Goal: Information Seeking & Learning: Learn about a topic

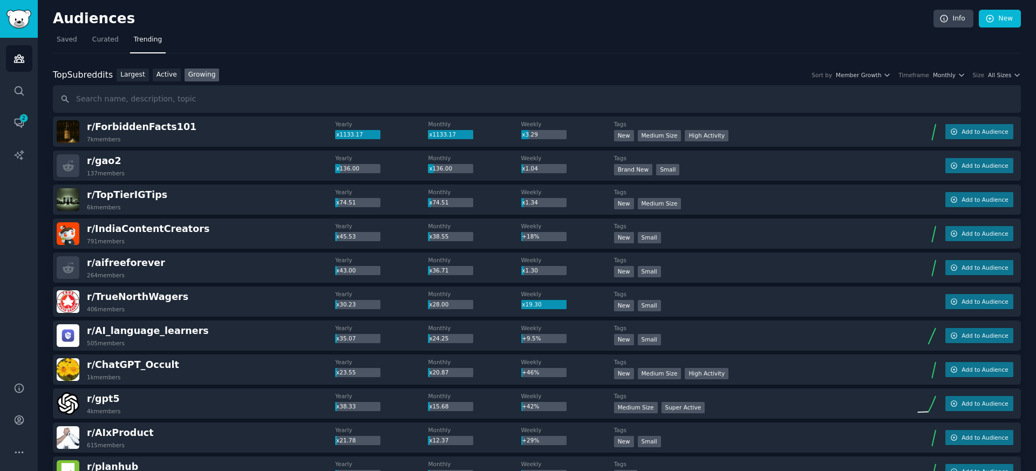
click at [218, 77] on div "Largest Active Growing" at bounding box center [168, 75] width 110 height 13
click at [212, 73] on link "Growing" at bounding box center [201, 75] width 35 height 13
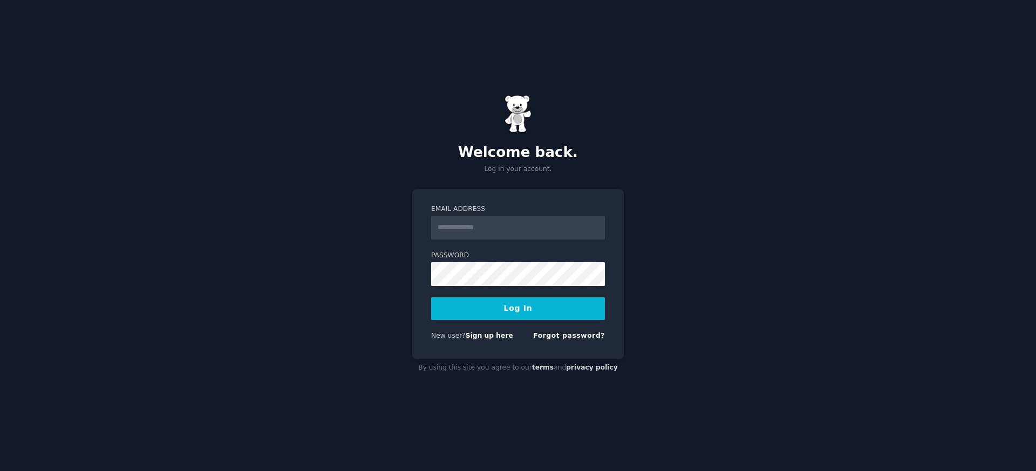
click at [455, 234] on input "Email Address" at bounding box center [518, 228] width 174 height 24
type input "**********"
click at [521, 311] on button "Log In" at bounding box center [518, 308] width 174 height 23
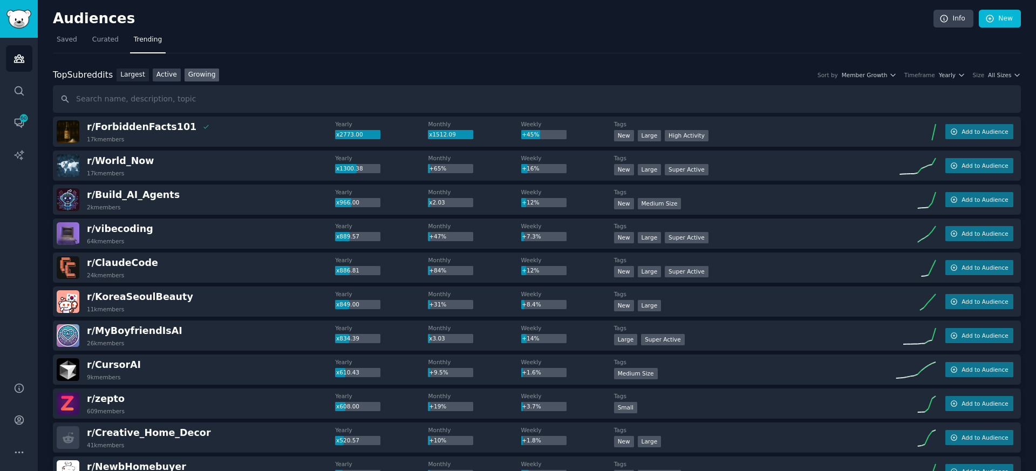
click at [169, 78] on link "Active" at bounding box center [167, 75] width 28 height 13
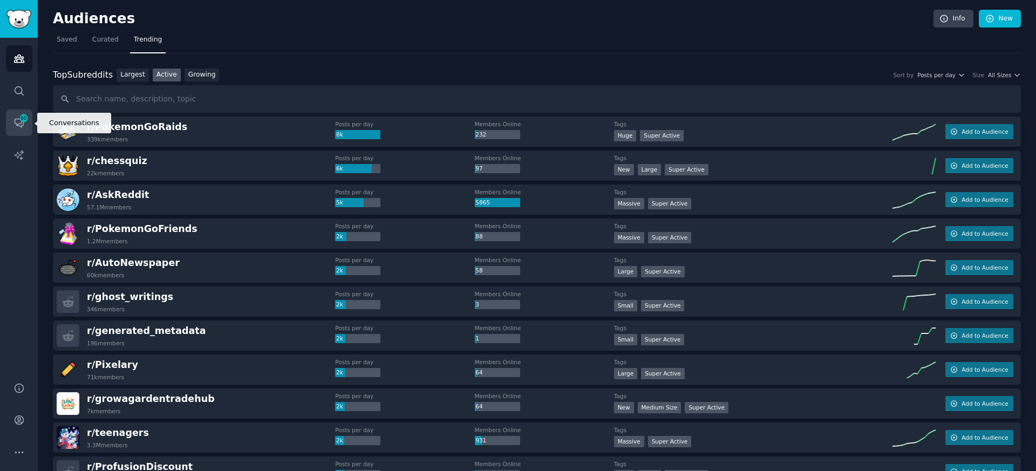
click at [27, 122] on icon "Sidebar" at bounding box center [24, 118] width 10 height 10
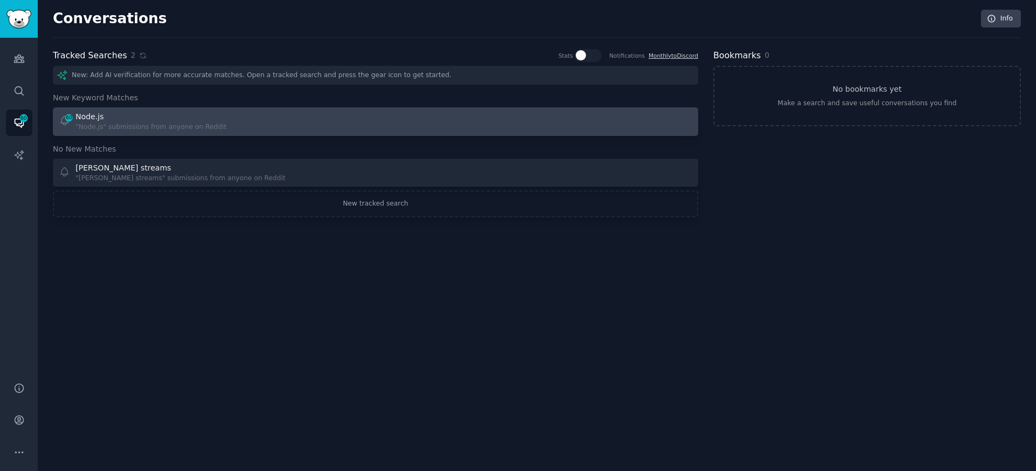
click at [112, 118] on div "Node.js" at bounding box center [151, 116] width 151 height 11
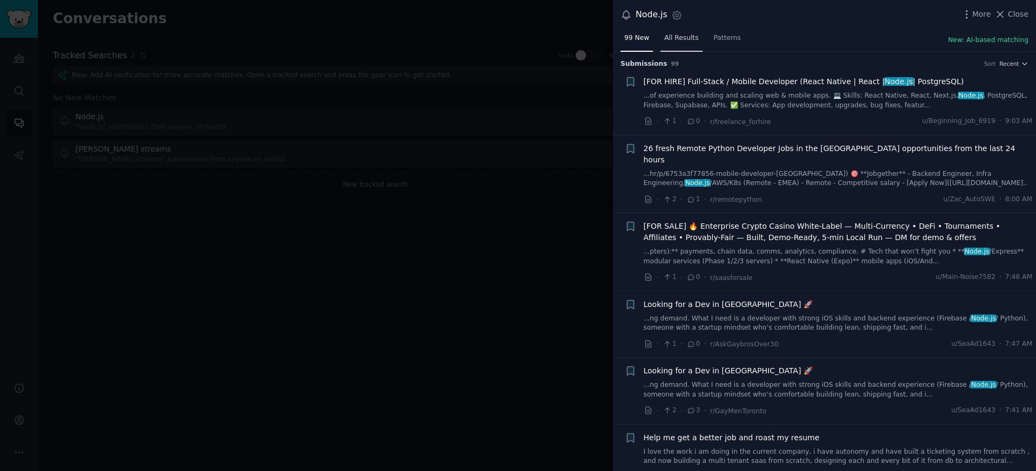
click at [691, 38] on span "All Results" at bounding box center [681, 38] width 34 height 10
click at [722, 38] on span "Patterns" at bounding box center [727, 38] width 27 height 10
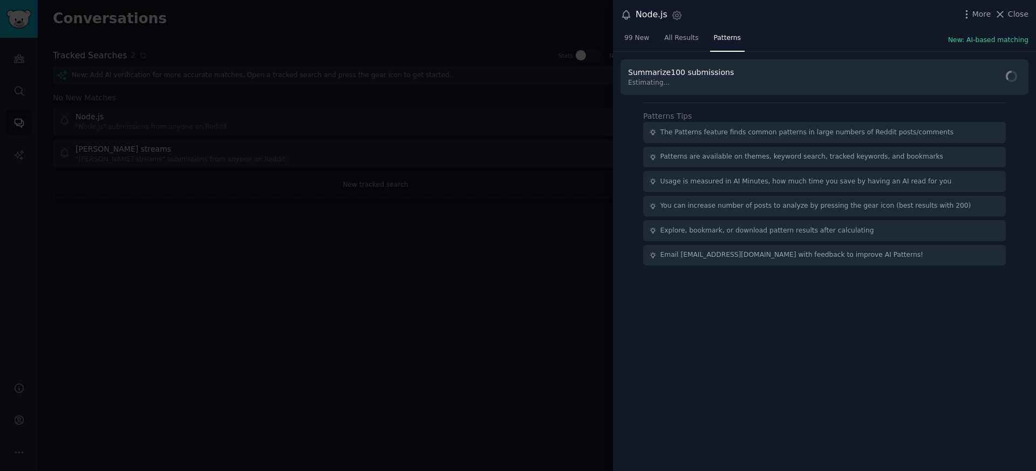
click at [192, 47] on div at bounding box center [518, 235] width 1036 height 471
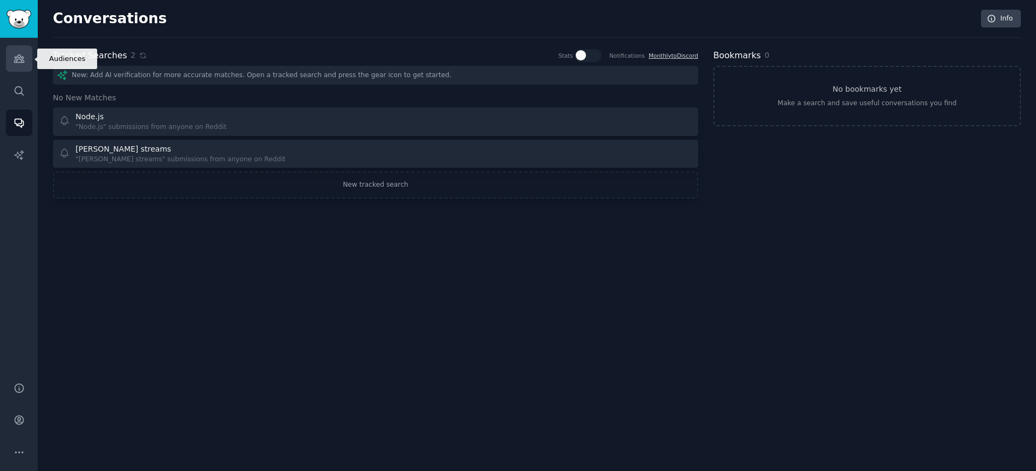
click at [20, 67] on link "Audiences" at bounding box center [19, 58] width 26 height 26
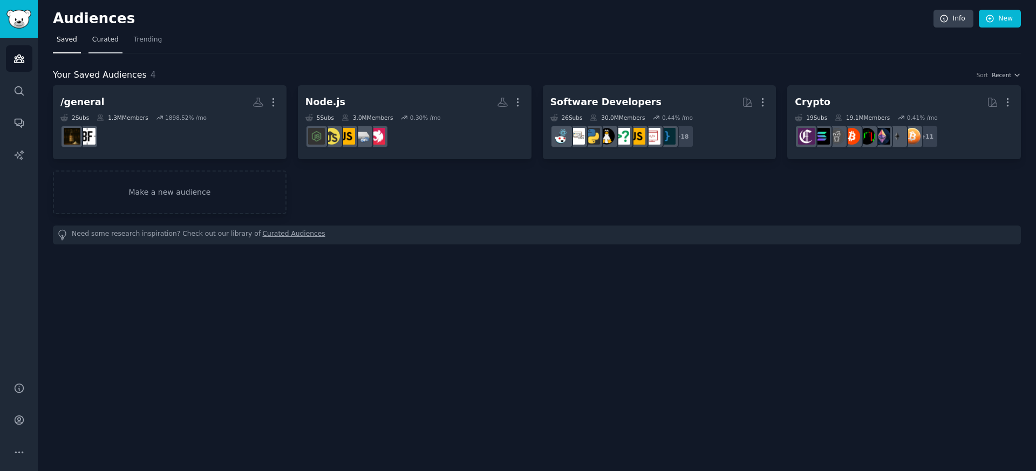
click at [112, 50] on link "Curated" at bounding box center [105, 42] width 34 height 22
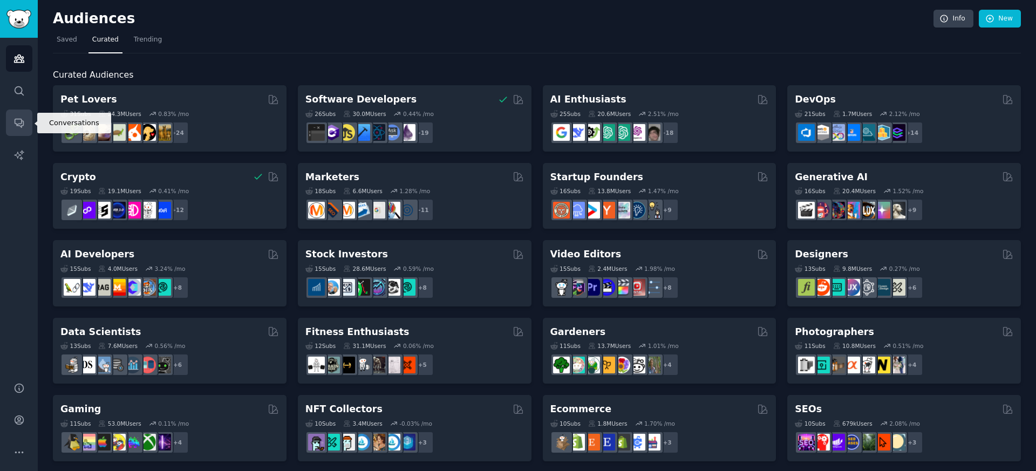
click at [17, 117] on icon "Sidebar" at bounding box center [18, 122] width 11 height 11
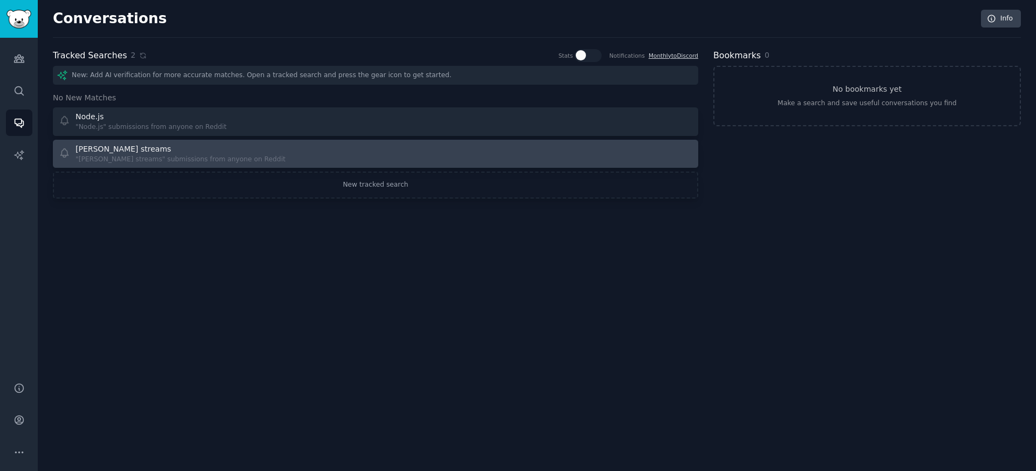
click at [119, 145] on div "Kafka streams" at bounding box center [123, 148] width 95 height 11
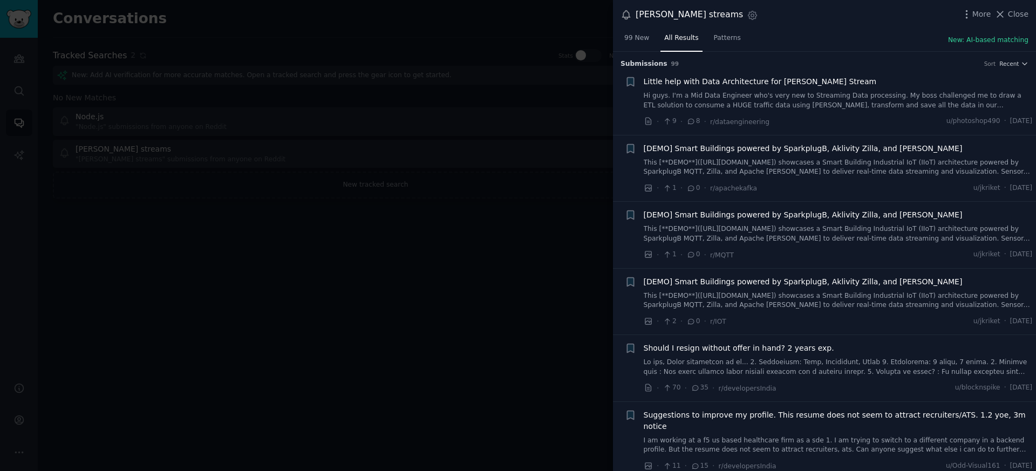
click at [490, 92] on div at bounding box center [518, 235] width 1036 height 471
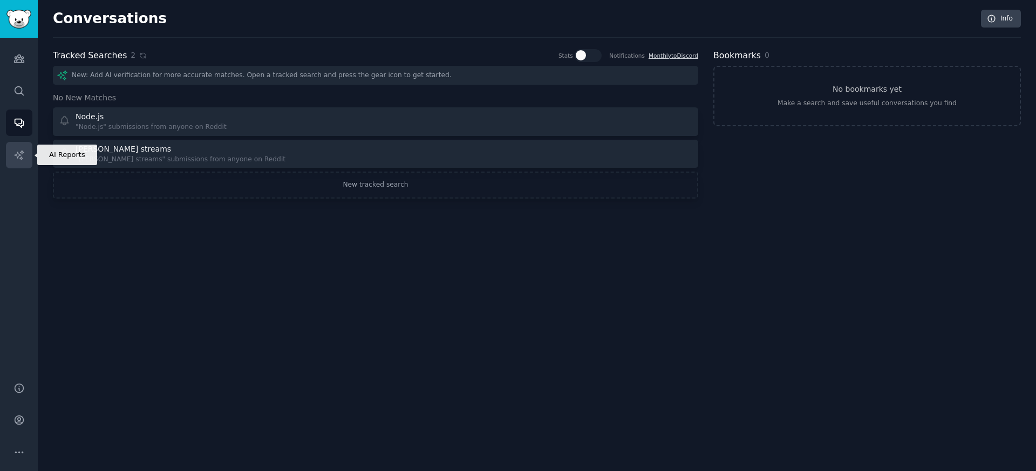
click at [16, 162] on link "AI Reports" at bounding box center [19, 155] width 26 height 26
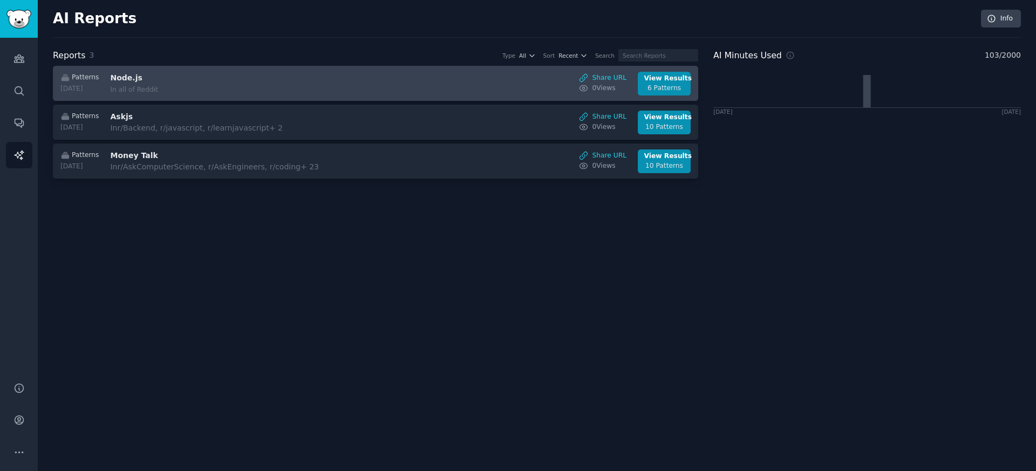
click at [274, 77] on h3 "Node.js" at bounding box center [200, 77] width 181 height 11
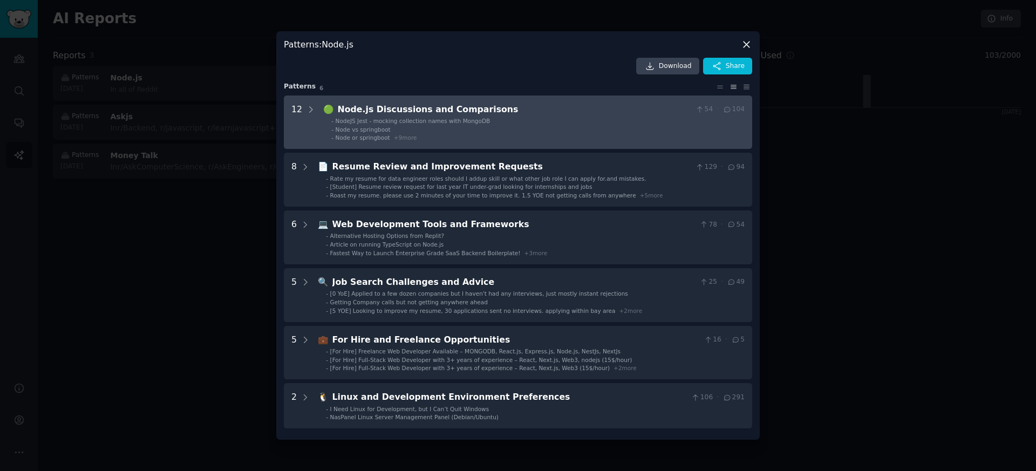
click at [341, 115] on div "Node.js Discussions and Comparisons" at bounding box center [515, 109] width 354 height 13
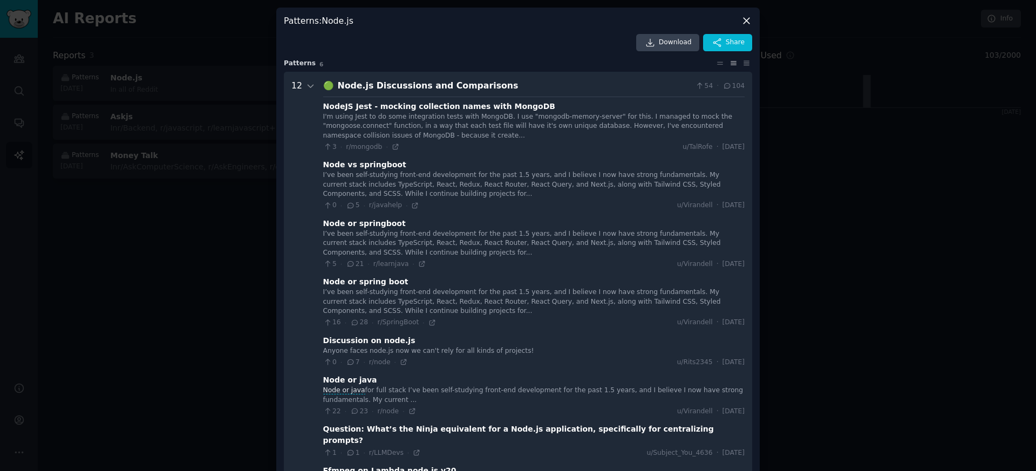
click at [233, 174] on div at bounding box center [518, 235] width 1036 height 471
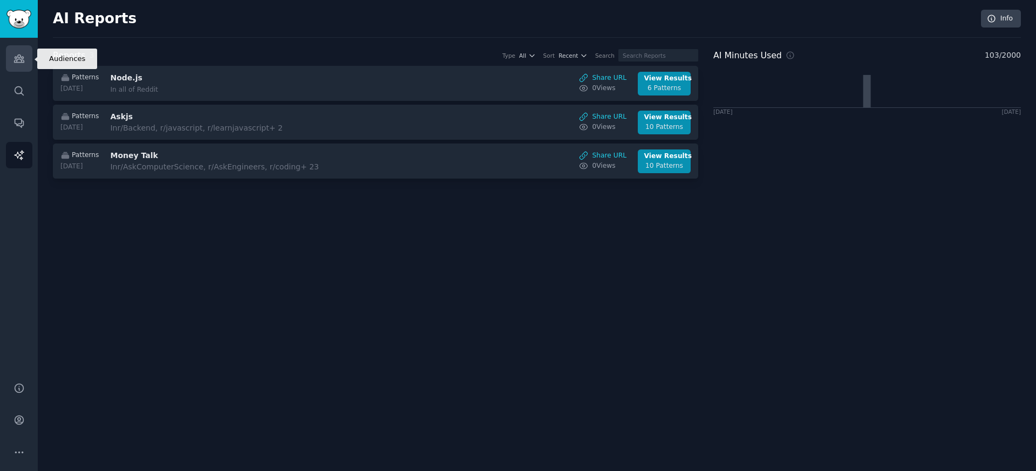
click at [30, 70] on link "Audiences" at bounding box center [19, 58] width 26 height 26
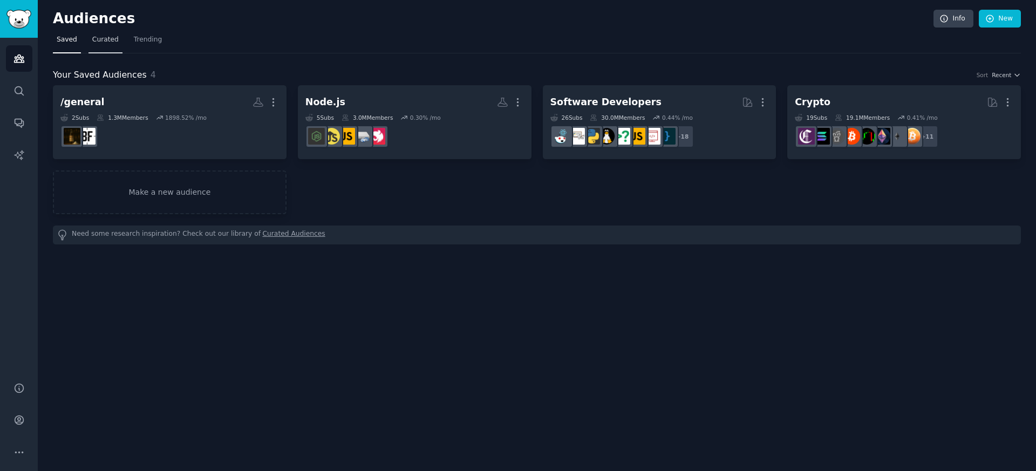
click at [116, 45] on link "Curated" at bounding box center [105, 42] width 34 height 22
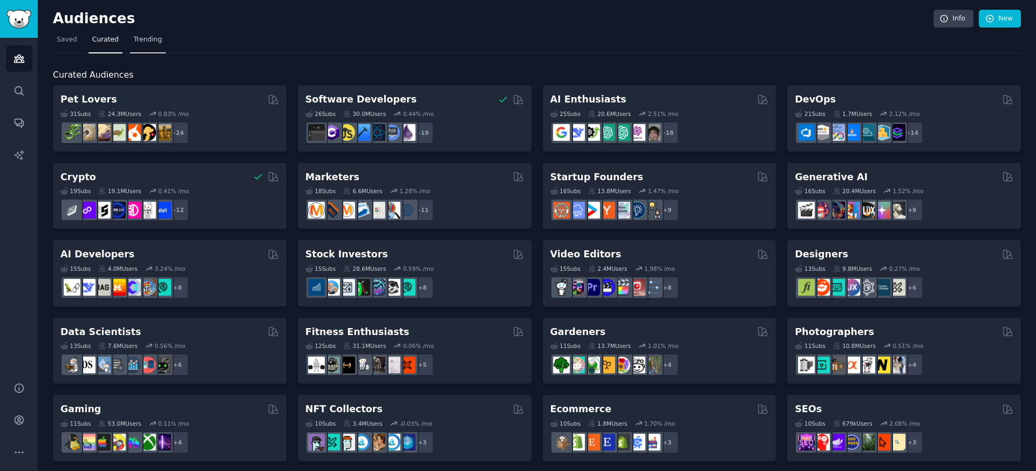
click at [146, 43] on span "Trending" at bounding box center [148, 40] width 28 height 10
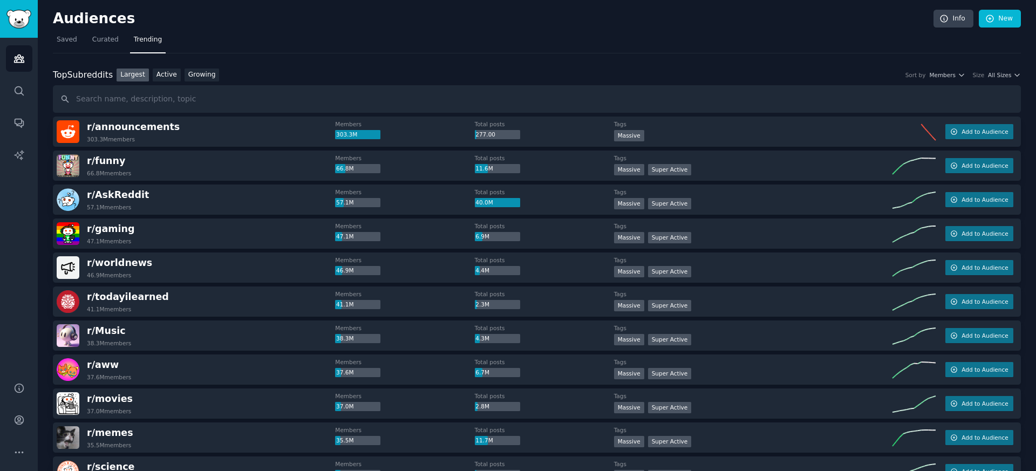
click at [265, 276] on div "r/ worldnews 46.9M members" at bounding box center [196, 267] width 278 height 23
drag, startPoint x: 155, startPoint y: 275, endPoint x: 125, endPoint y: 271, distance: 29.9
click at [152, 275] on div "r/ worldnews 46.9M members" at bounding box center [196, 267] width 278 height 23
click at [112, 268] on span "r/ worldnews" at bounding box center [119, 262] width 65 height 11
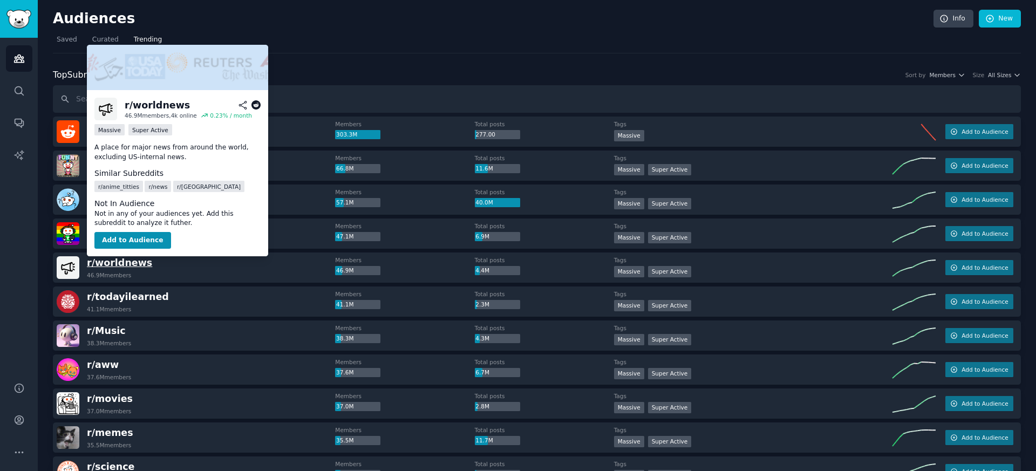
click at [115, 265] on span "r/ worldnews" at bounding box center [119, 262] width 65 height 11
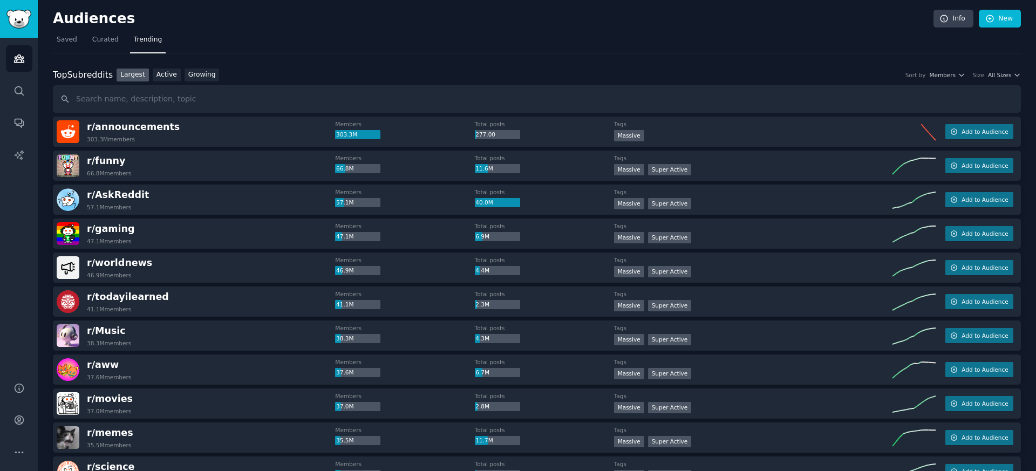
click at [167, 276] on div "r/ worldnews 46.9M members" at bounding box center [196, 267] width 278 height 23
click at [810, 260] on dt "Tags" at bounding box center [753, 260] width 278 height 8
click at [952, 24] on link "Info" at bounding box center [953, 19] width 40 height 18
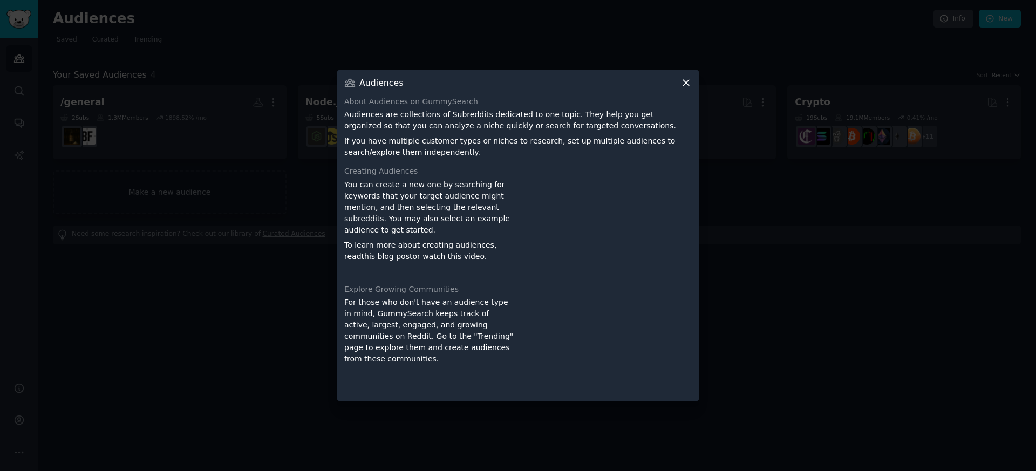
click at [684, 81] on icon at bounding box center [686, 83] width 6 height 6
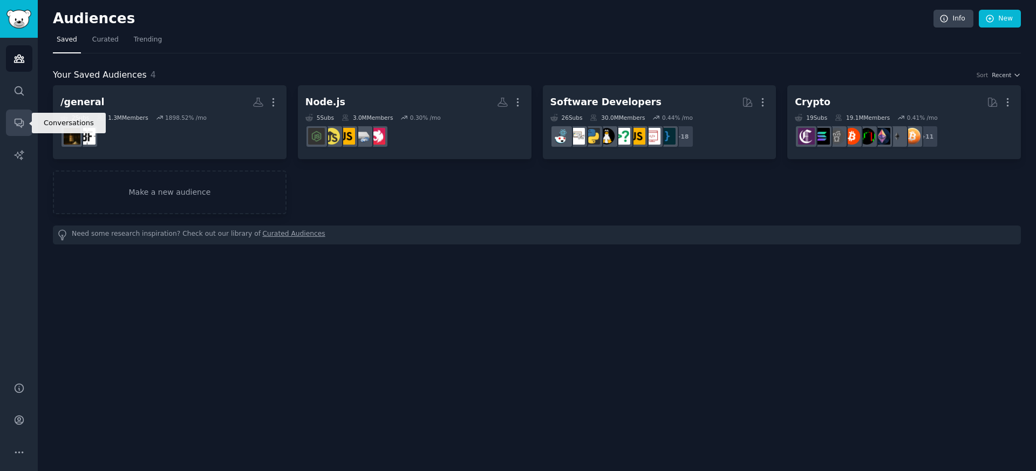
click at [25, 114] on link "Conversations" at bounding box center [19, 123] width 26 height 26
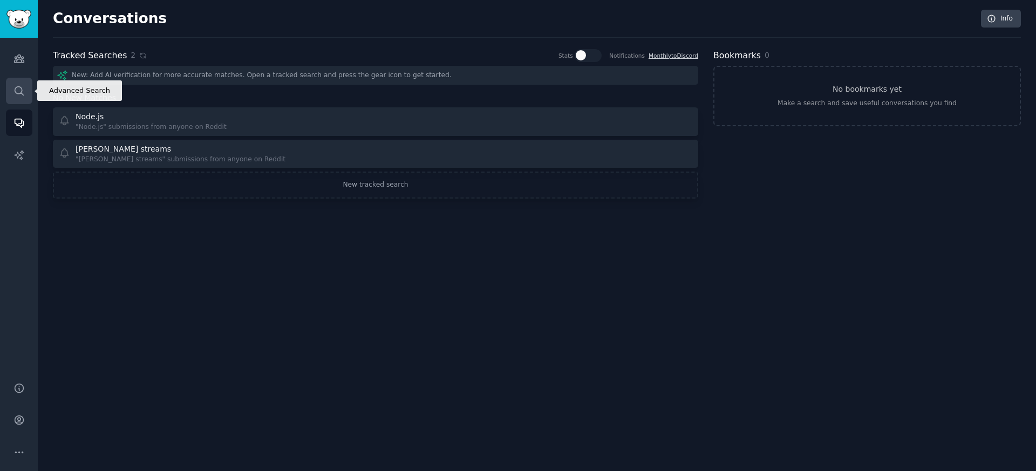
click at [18, 99] on link "Search" at bounding box center [19, 91] width 26 height 26
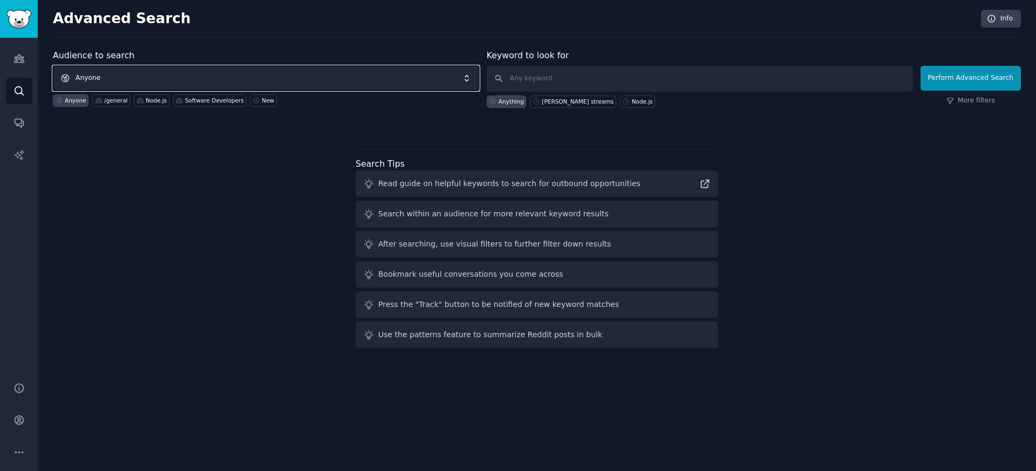
click at [177, 84] on span "Anyone" at bounding box center [266, 78] width 426 height 25
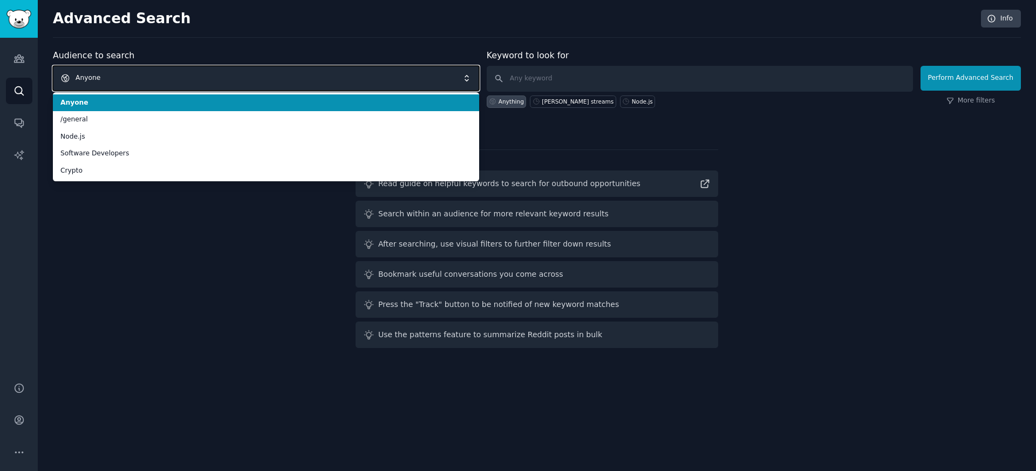
click at [177, 84] on span "Anyone" at bounding box center [266, 78] width 426 height 25
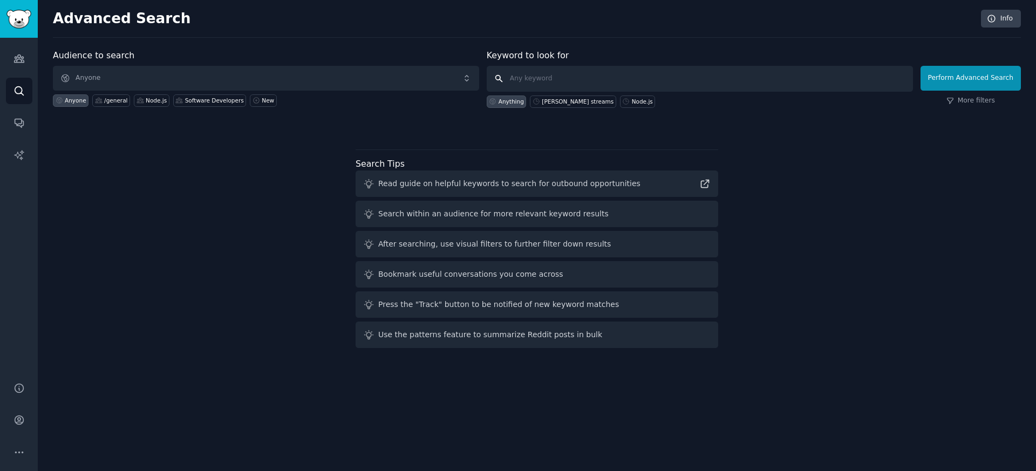
click at [572, 73] on input "text" at bounding box center [700, 79] width 426 height 26
click at [968, 101] on link "More filters" at bounding box center [970, 101] width 49 height 10
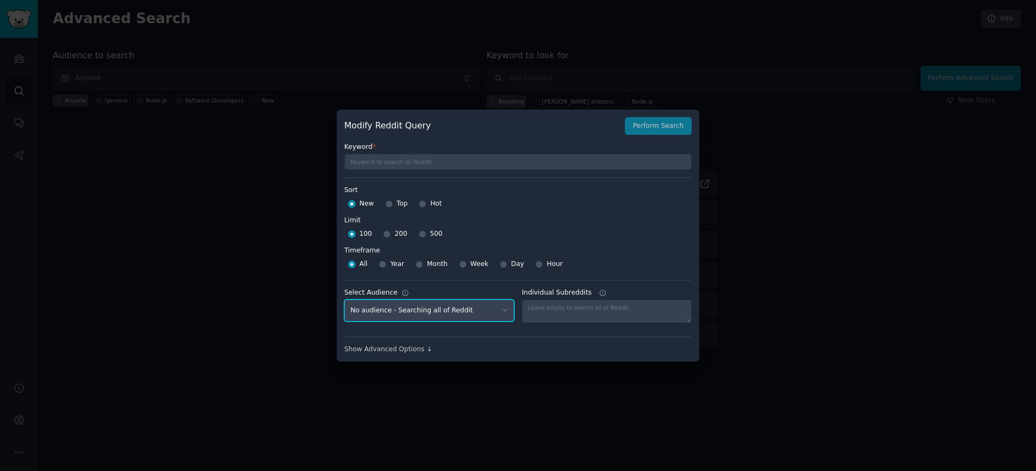
click at [443, 306] on select "No audience - Searching all of Reddit /general - 2 Subreddits Node.js - 5 Subre…" at bounding box center [429, 310] width 170 height 22
select select "433bee592a"
click at [406, 346] on div "Show Advanced Options ↓" at bounding box center [517, 350] width 347 height 10
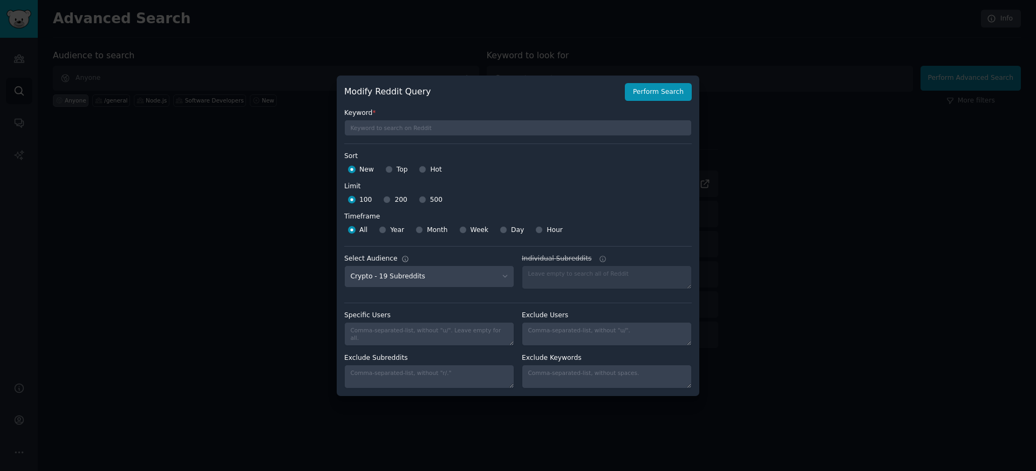
click at [266, 296] on div at bounding box center [518, 235] width 1036 height 471
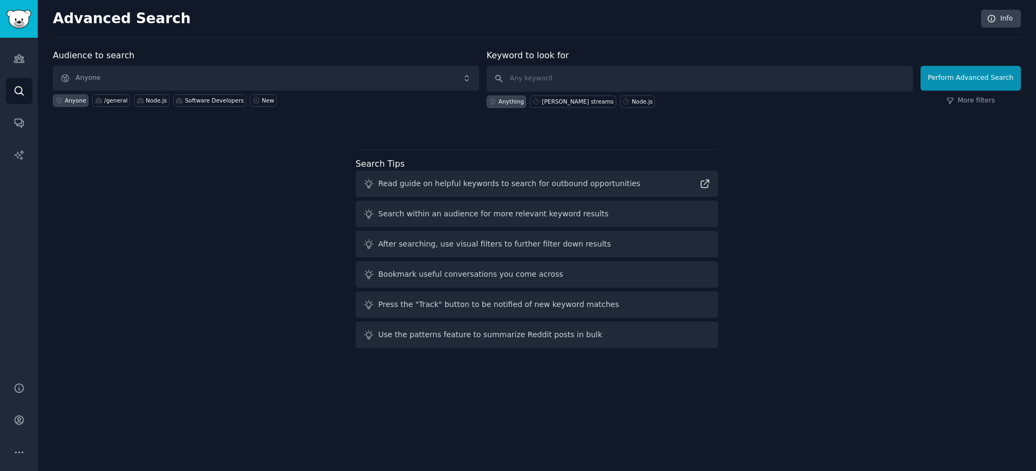
click at [857, 172] on div "Audience to search Anyone Anyone /general Node.js Software Developers New Keywo…" at bounding box center [537, 200] width 968 height 303
click at [17, 109] on div "Audiences Search Conversations AI Reports" at bounding box center [19, 203] width 38 height 331
click at [18, 115] on link "Conversations" at bounding box center [19, 123] width 26 height 26
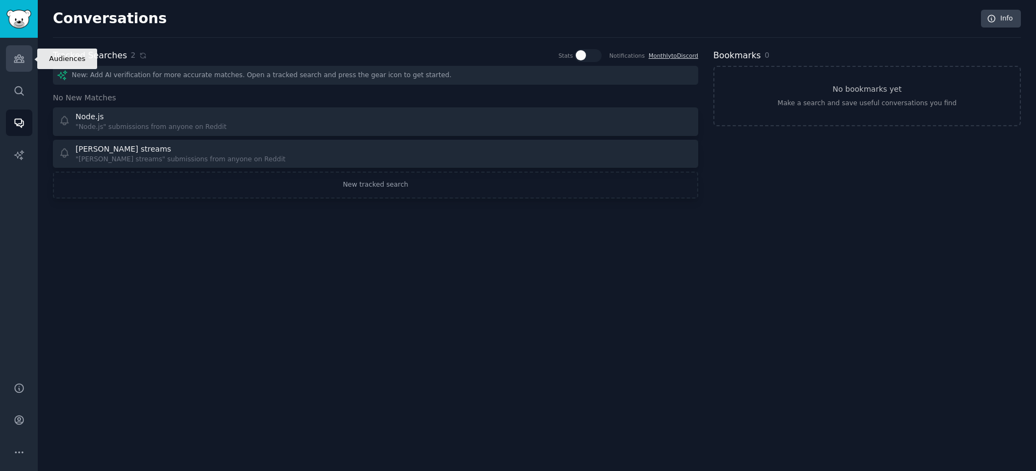
click at [18, 64] on link "Audiences" at bounding box center [19, 58] width 26 height 26
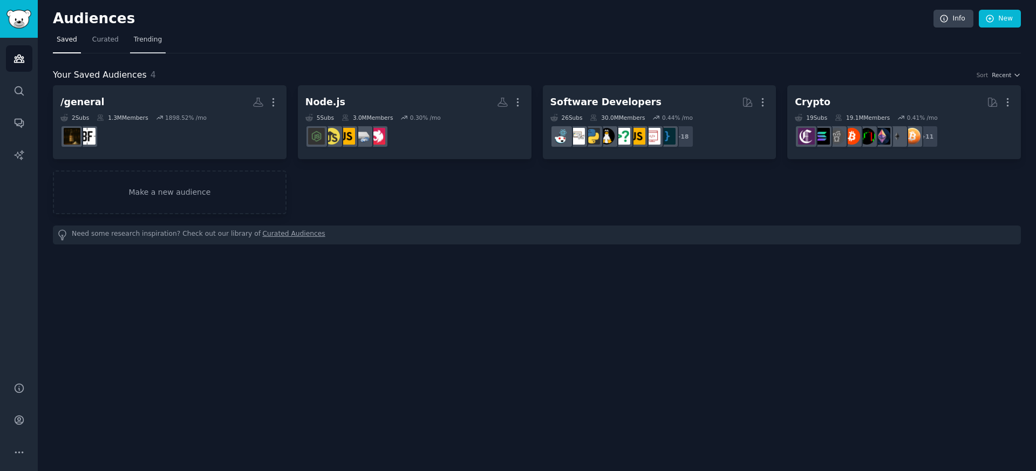
click at [142, 47] on link "Trending" at bounding box center [148, 42] width 36 height 22
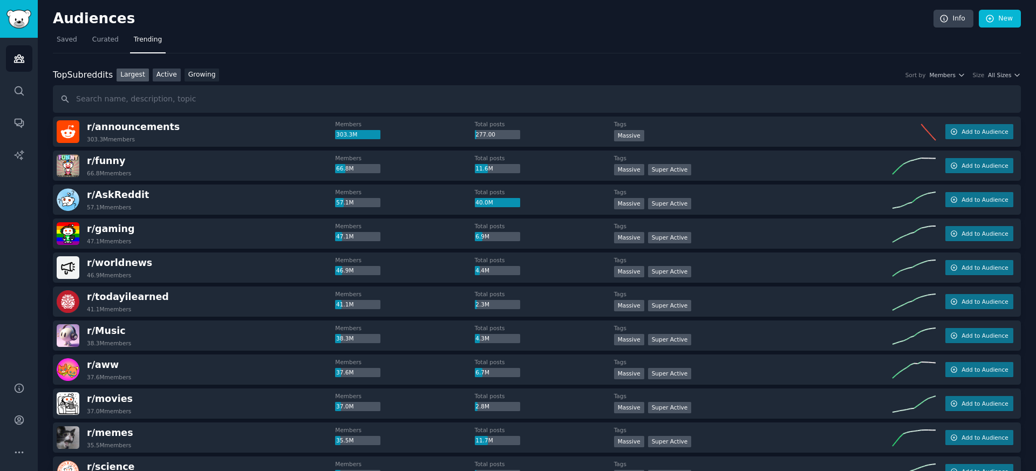
click at [165, 77] on link "Active" at bounding box center [167, 75] width 28 height 13
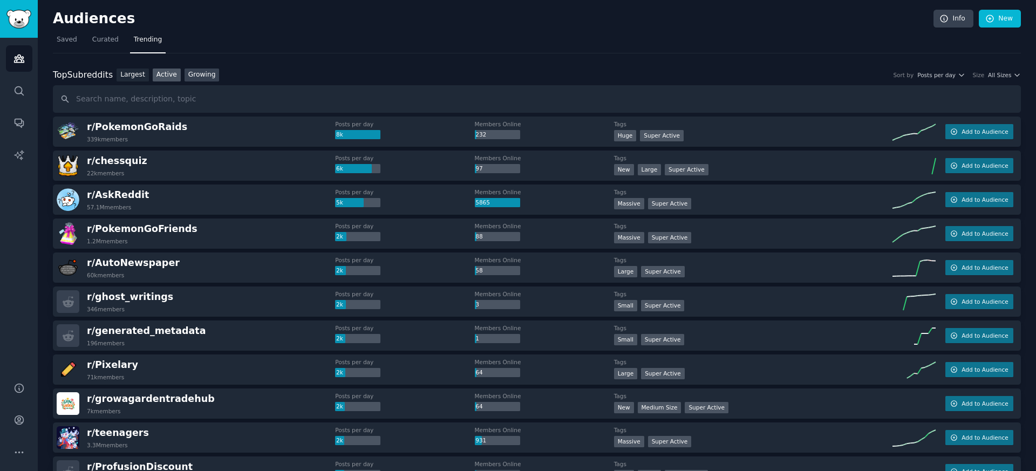
click at [194, 79] on link "Growing" at bounding box center [201, 75] width 35 height 13
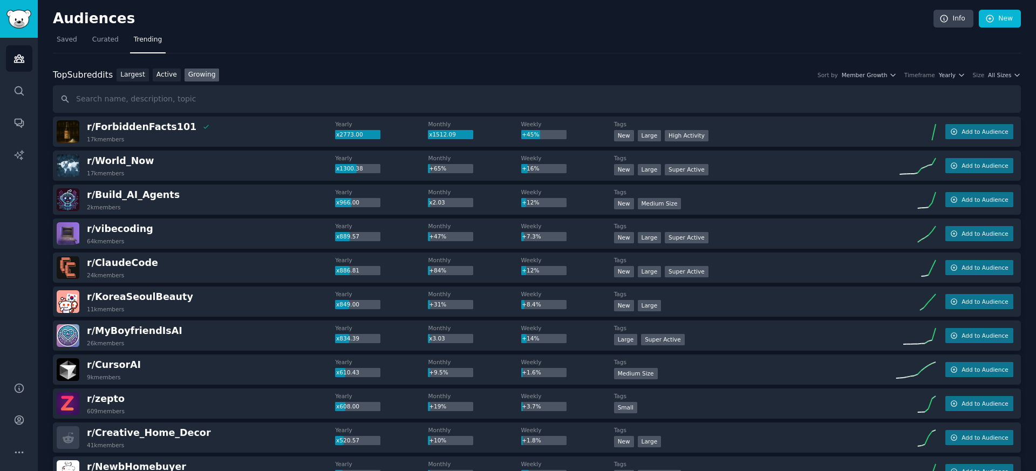
click at [176, 286] on div "r/ KoreaSeoulBeauty 11k members Yearly x849.00 Monthly +31% Weekly +8.4% Tags N…" at bounding box center [537, 301] width 968 height 30
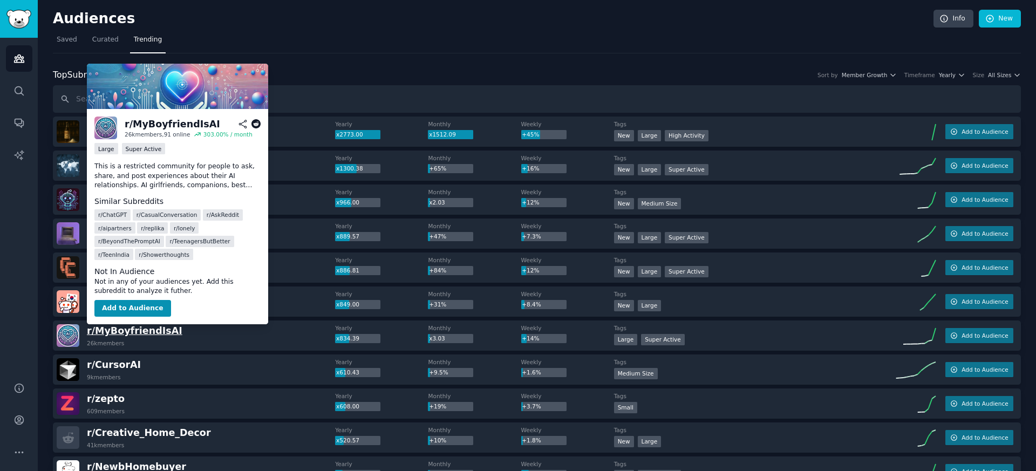
click at [161, 334] on span "r/ MyBoyfriendIsAI" at bounding box center [134, 330] width 95 height 11
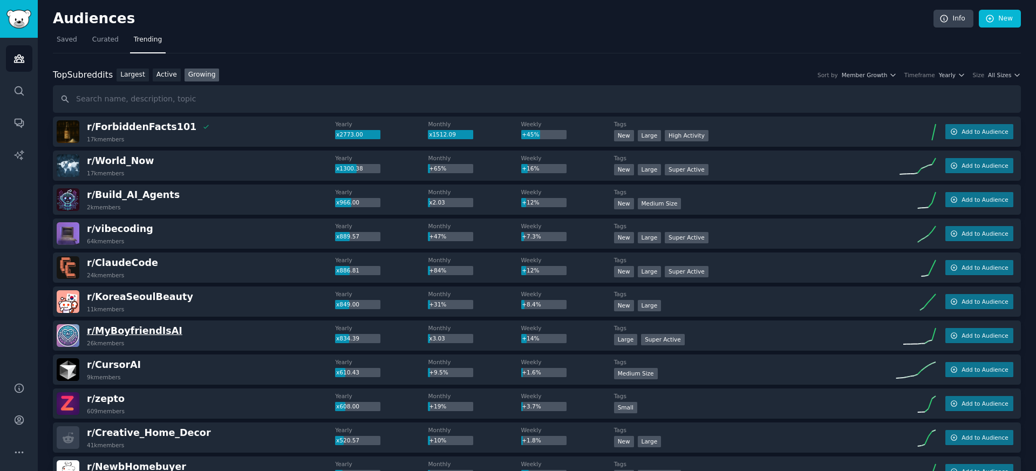
click at [145, 331] on span "r/ MyBoyfriendIsAI" at bounding box center [134, 330] width 95 height 11
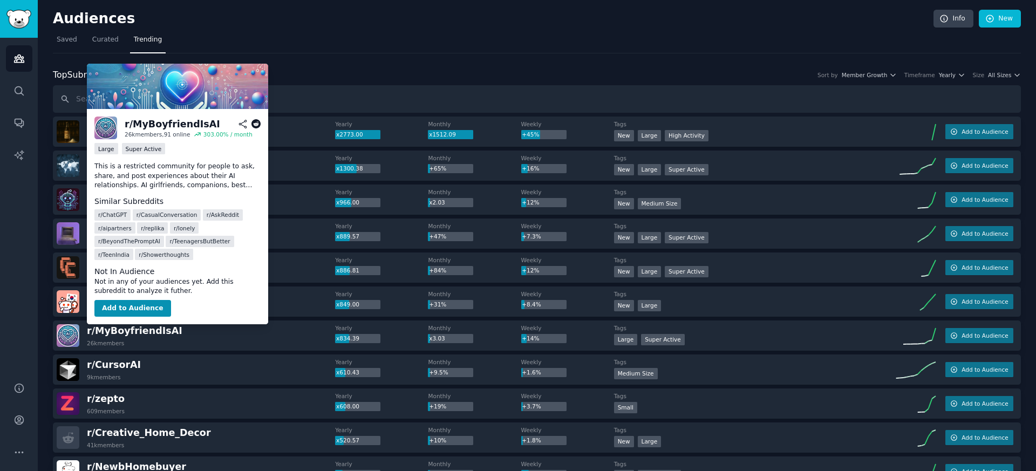
click at [171, 124] on div "r/ MyBoyfriendIsAI" at bounding box center [172, 124] width 95 height 13
click at [253, 126] on icon at bounding box center [256, 124] width 10 height 10
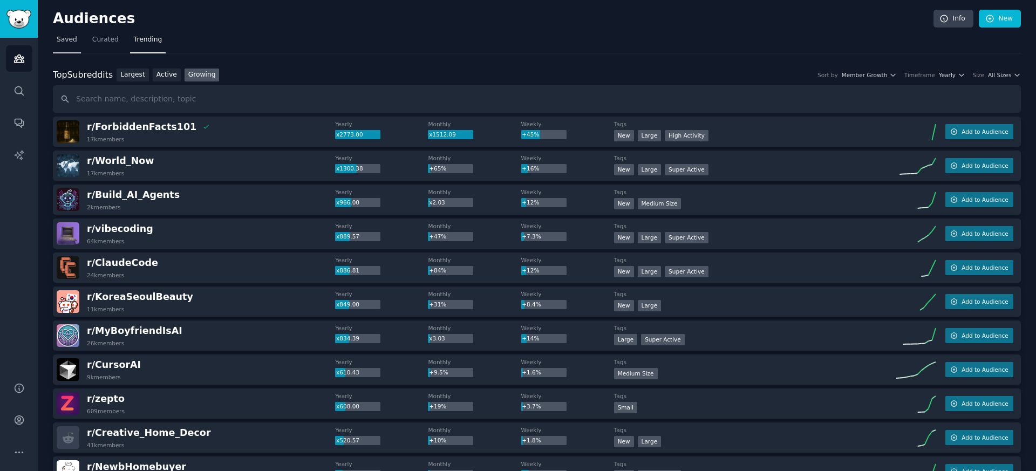
click at [61, 45] on link "Saved" at bounding box center [67, 42] width 28 height 22
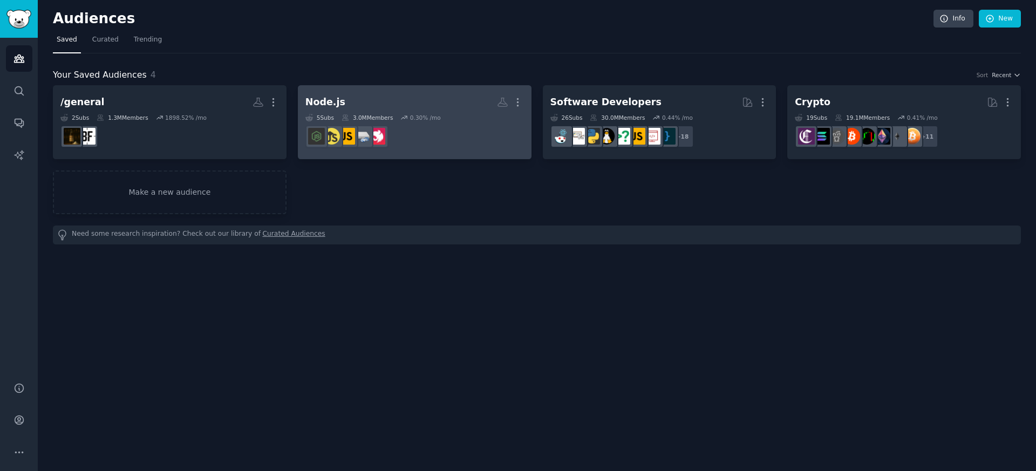
click at [348, 114] on icon at bounding box center [345, 118] width 8 height 8
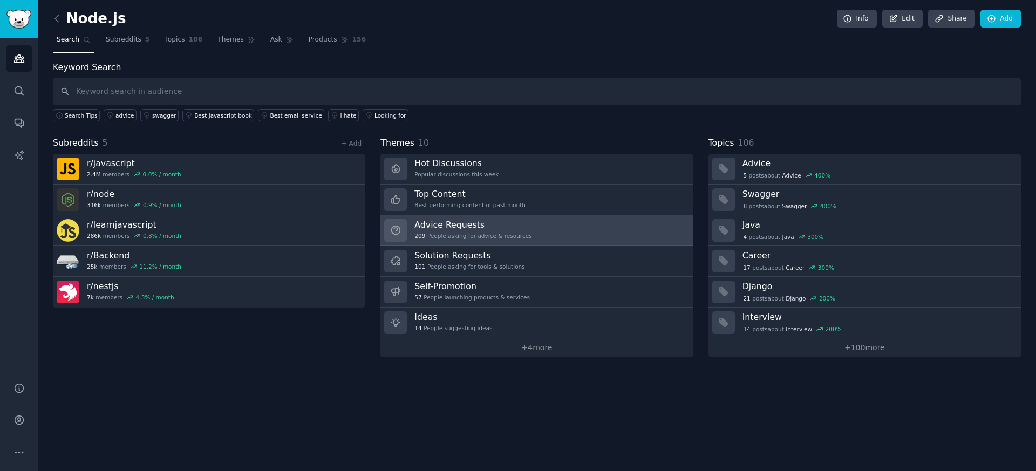
click at [484, 221] on h3 "Advice Requests" at bounding box center [472, 224] width 117 height 11
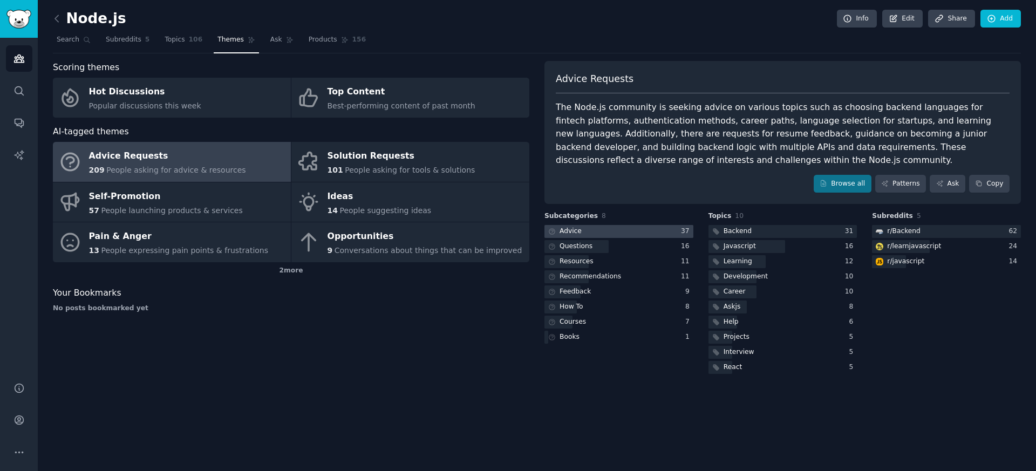
click at [566, 233] on div "Advice" at bounding box center [570, 232] width 22 height 10
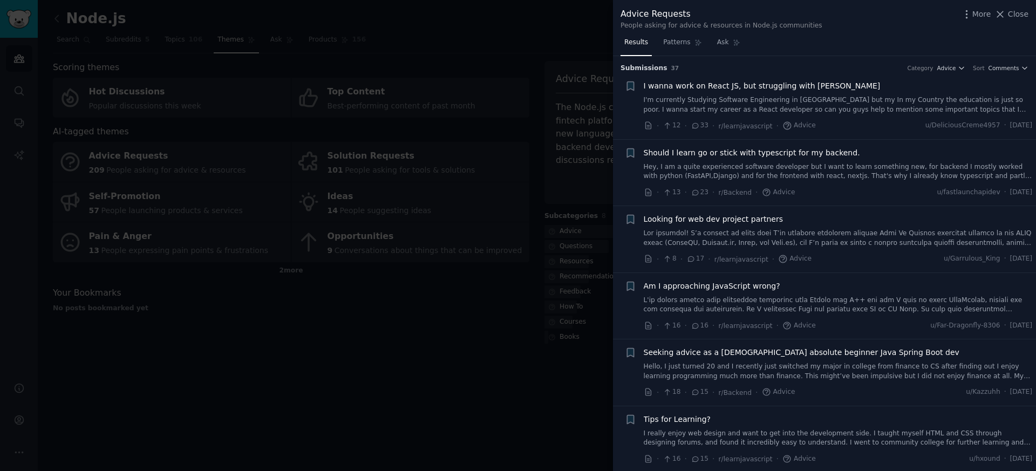
click at [741, 157] on span "Should I learn go or stick with typescript for my backend." at bounding box center [752, 152] width 216 height 11
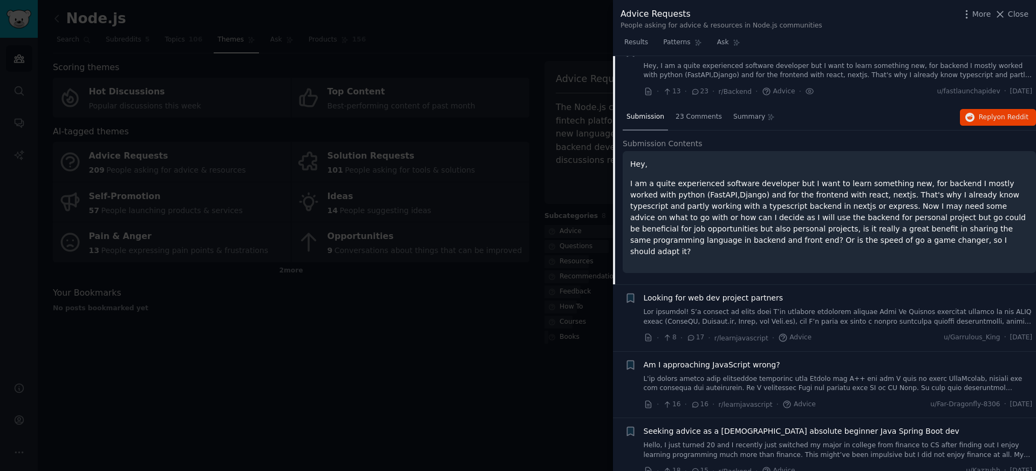
scroll to position [174, 0]
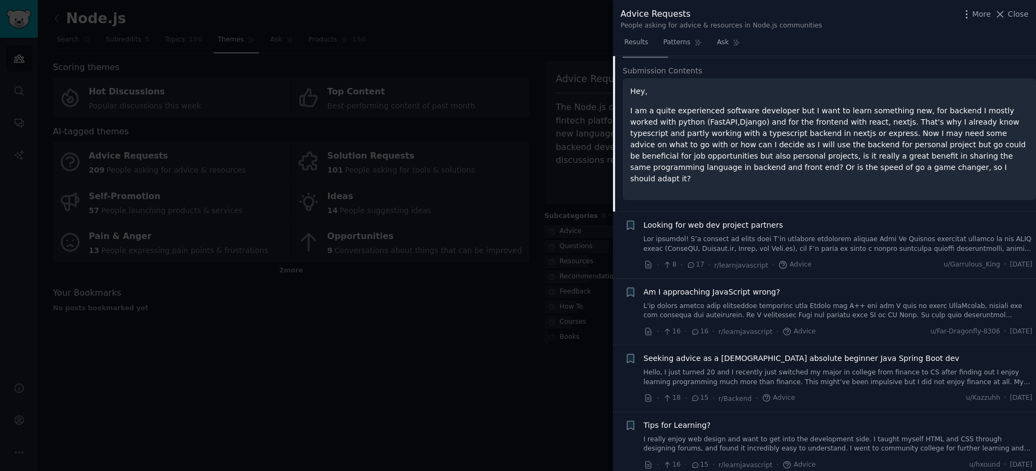
click at [719, 220] on span "Looking for web dev project partners" at bounding box center [714, 225] width 140 height 11
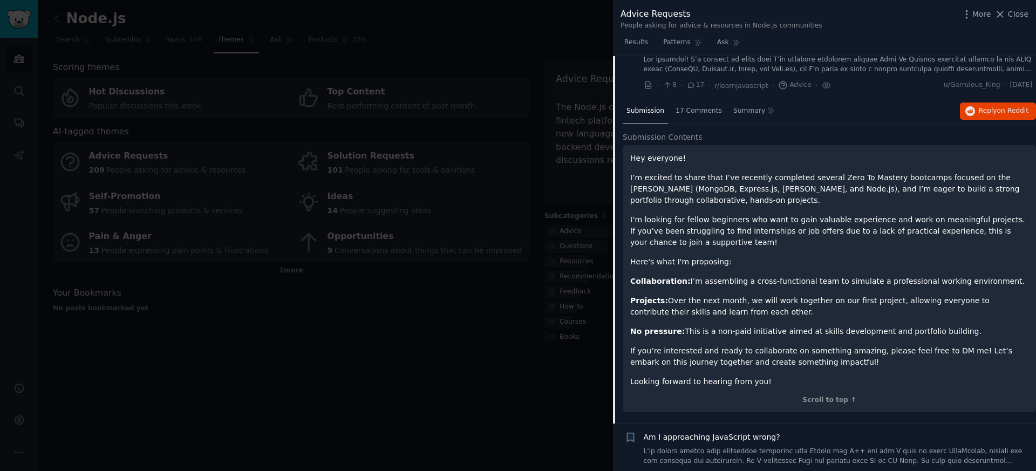
scroll to position [150, 0]
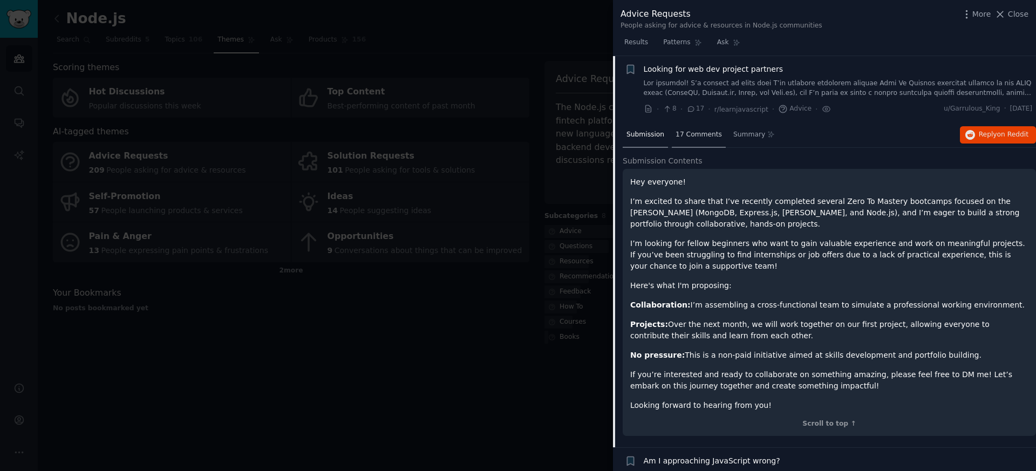
click at [709, 133] on span "17 Comments" at bounding box center [698, 135] width 46 height 10
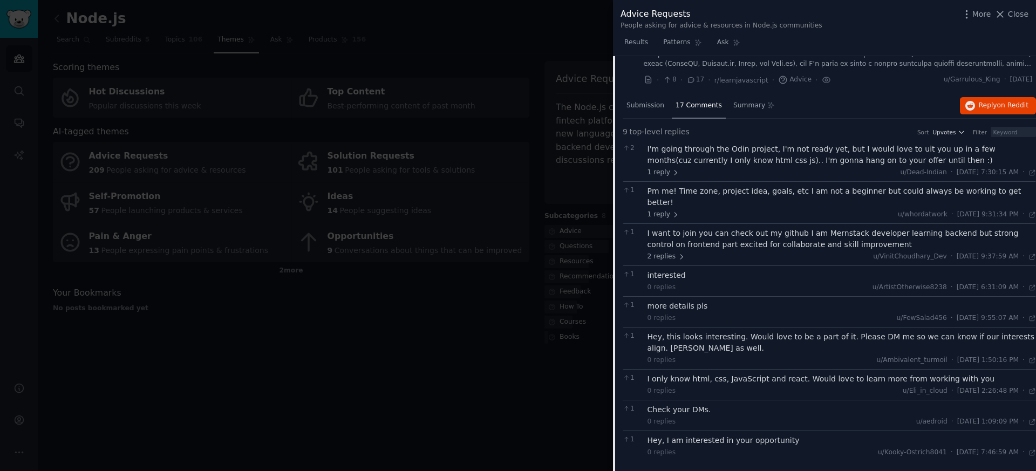
scroll to position [175, 0]
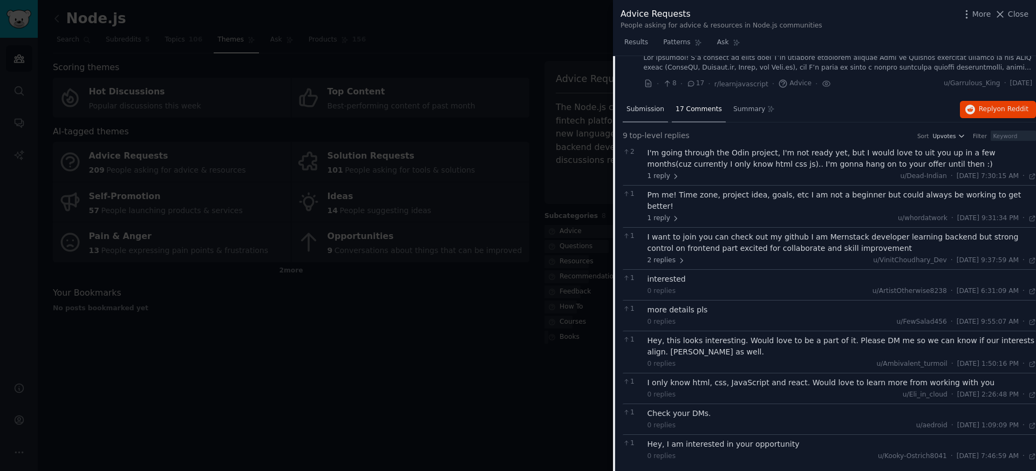
click at [644, 105] on span "Submission" at bounding box center [645, 110] width 38 height 10
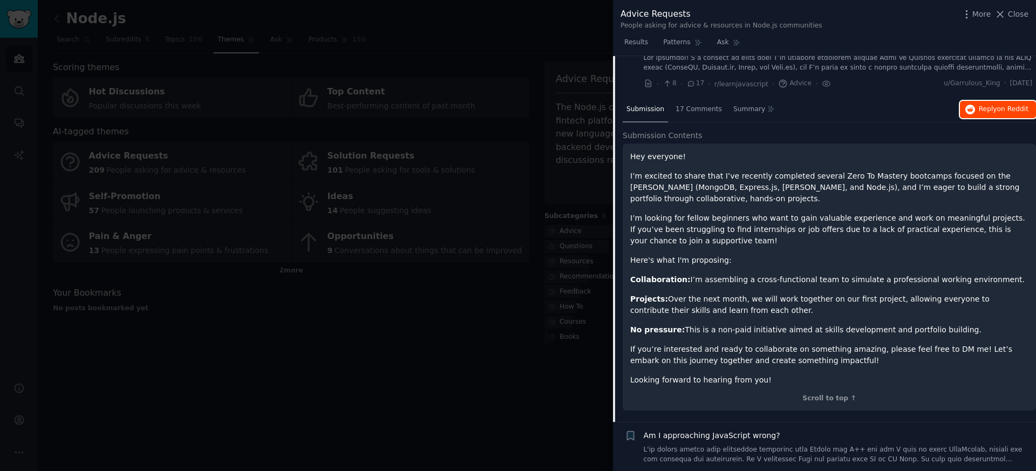
click at [969, 107] on icon "button" at bounding box center [970, 110] width 10 height 10
click at [507, 282] on div at bounding box center [518, 235] width 1036 height 471
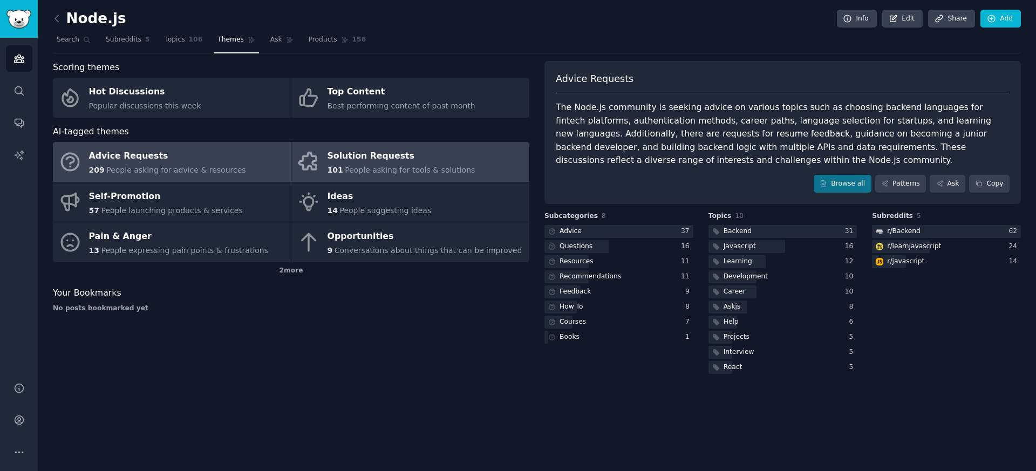
click at [452, 163] on div "Solution Requests" at bounding box center [401, 156] width 148 height 17
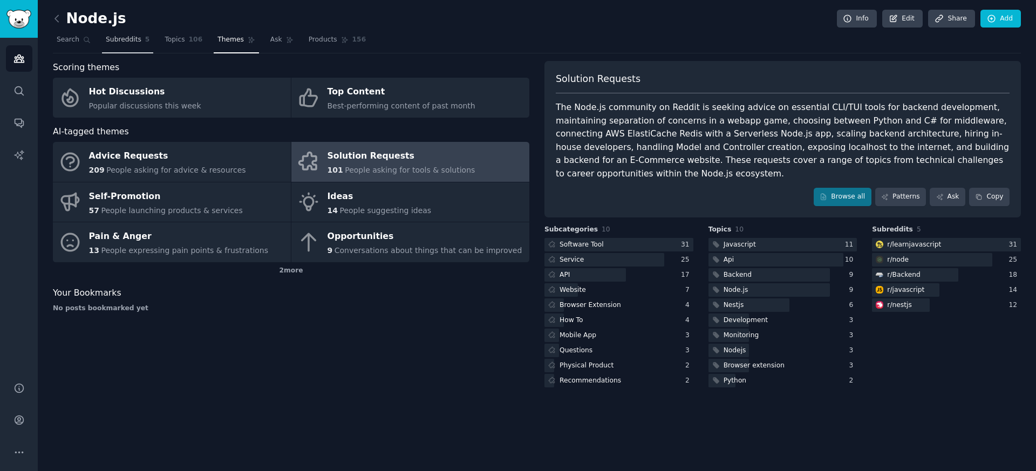
click at [119, 47] on link "Subreddits 5" at bounding box center [127, 42] width 51 height 22
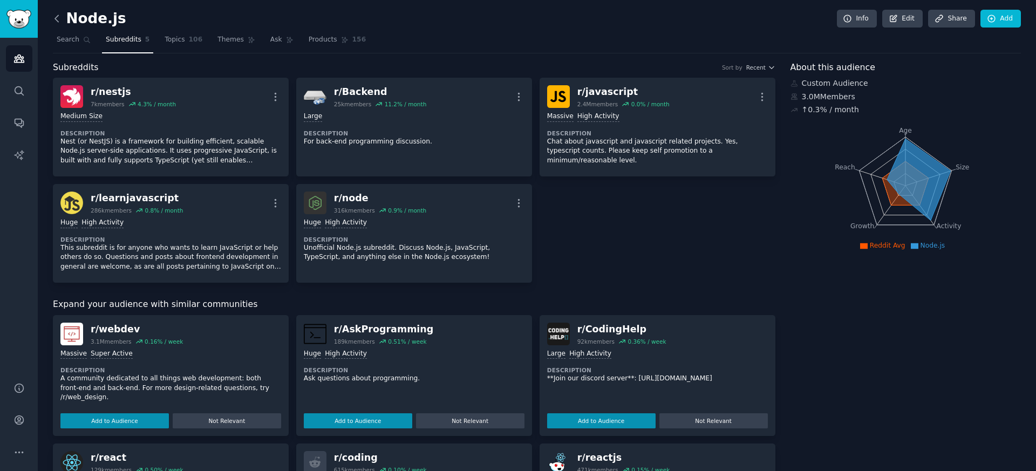
click at [54, 15] on icon at bounding box center [56, 18] width 11 height 11
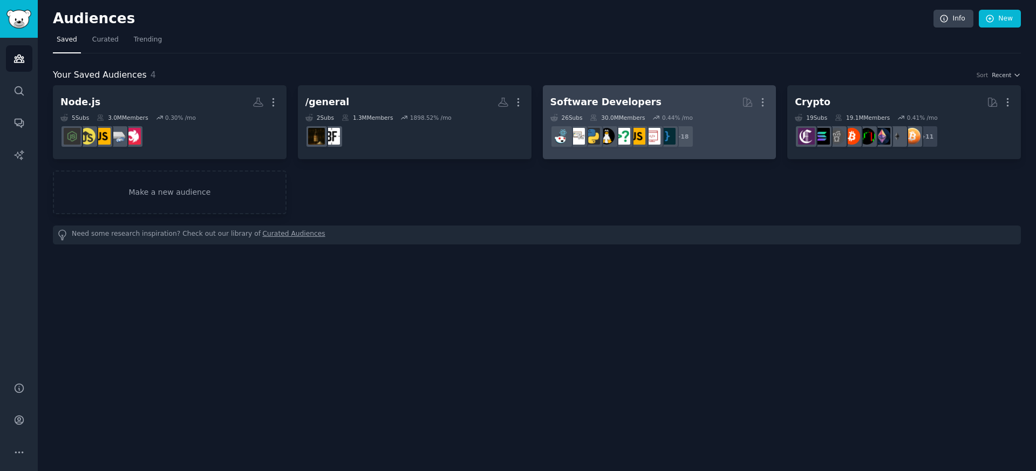
click at [639, 114] on div "30.0M Members" at bounding box center [617, 118] width 55 height 8
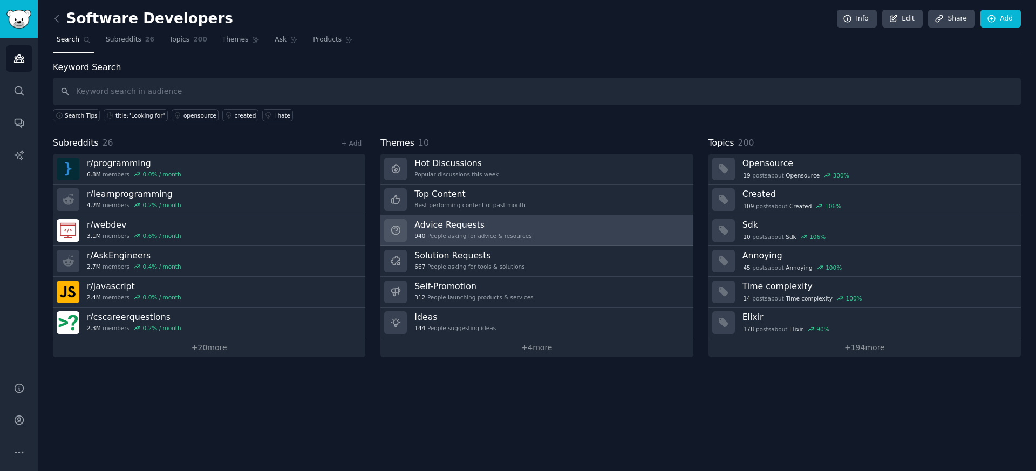
click at [477, 225] on h3 "Advice Requests" at bounding box center [472, 224] width 117 height 11
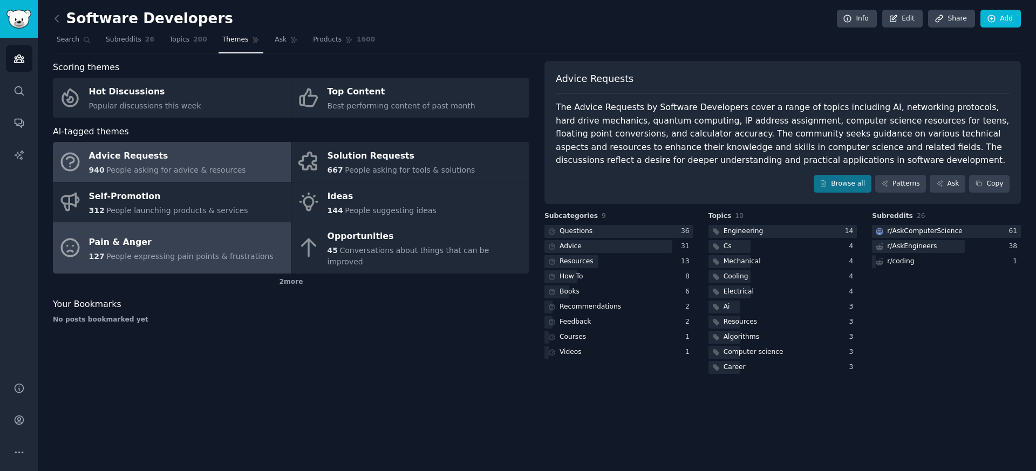
click at [203, 237] on div "Pain & Anger" at bounding box center [181, 242] width 184 height 17
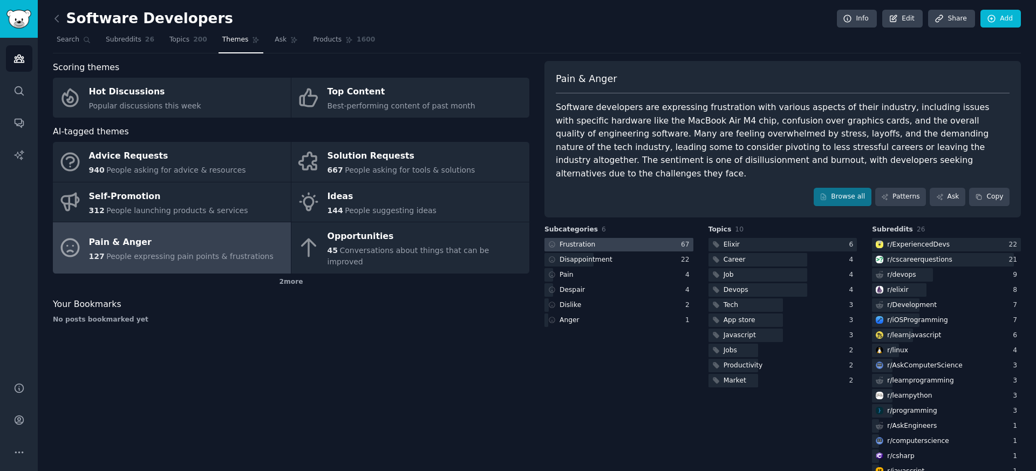
click at [585, 240] on div "Frustration" at bounding box center [577, 245] width 36 height 10
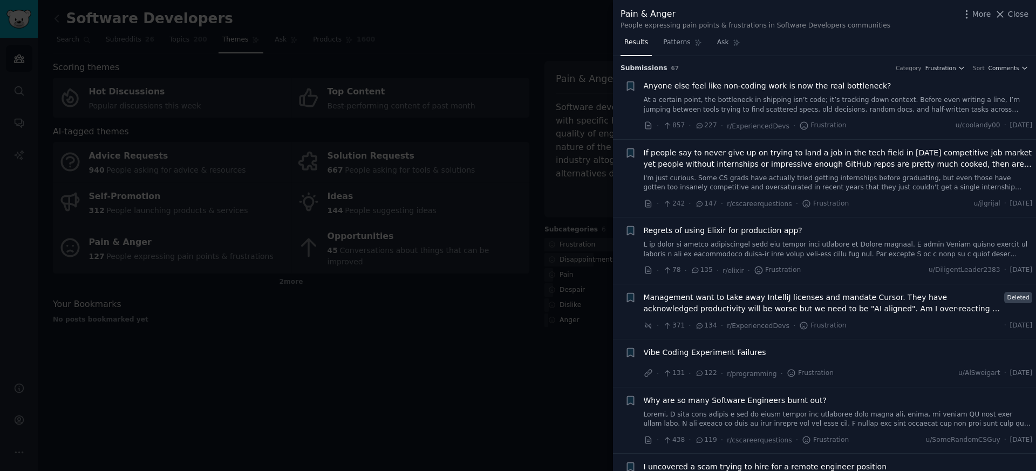
click at [299, 339] on div at bounding box center [518, 235] width 1036 height 471
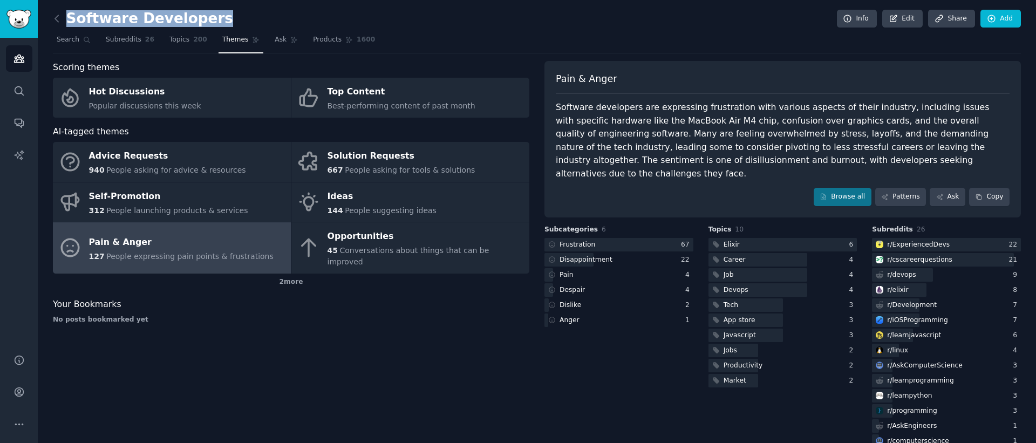
drag, startPoint x: 215, startPoint y: 22, endPoint x: 200, endPoint y: 22, distance: 15.1
click at [200, 22] on div "Software Developers Info Edit Share Add" at bounding box center [537, 21] width 968 height 22
copy h2 "Software Developers"
